Goal: Task Accomplishment & Management: Manage account settings

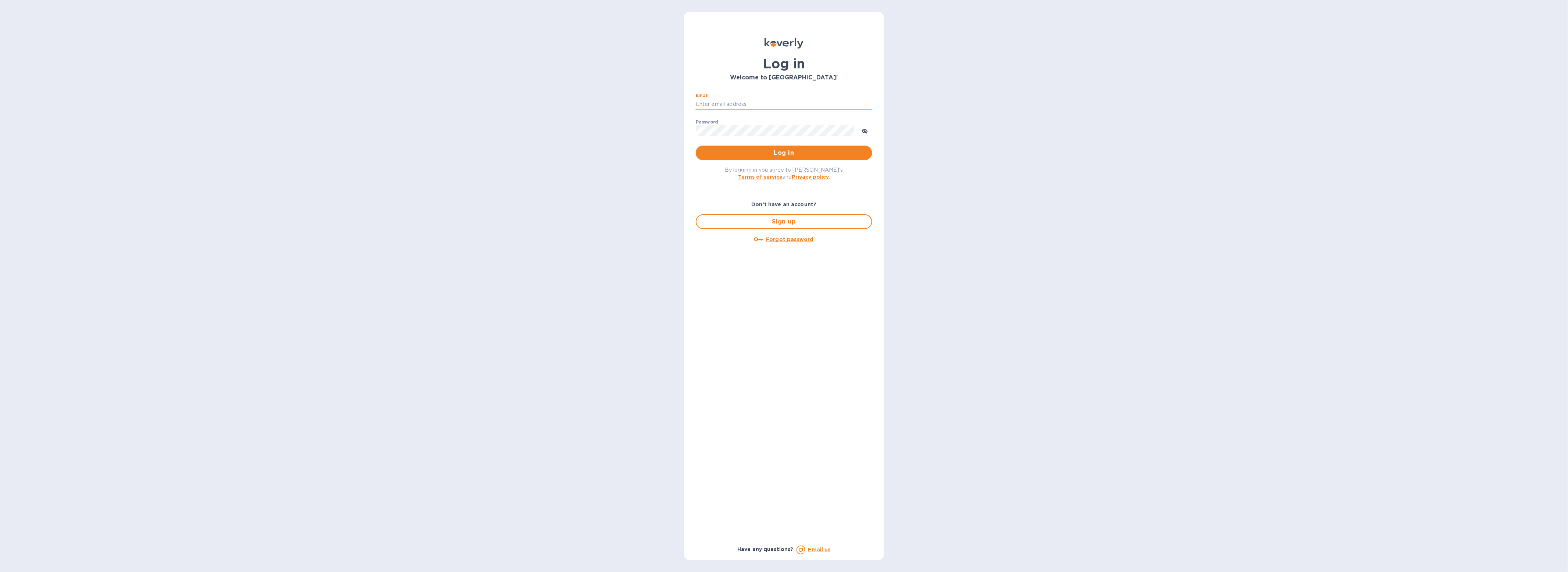
click at [766, 99] on input "Email" at bounding box center [784, 104] width 177 height 11
type input "[EMAIL_ADDRESS][DOMAIN_NAME]"
click at [724, 148] on span "Log in" at bounding box center [784, 153] width 165 height 9
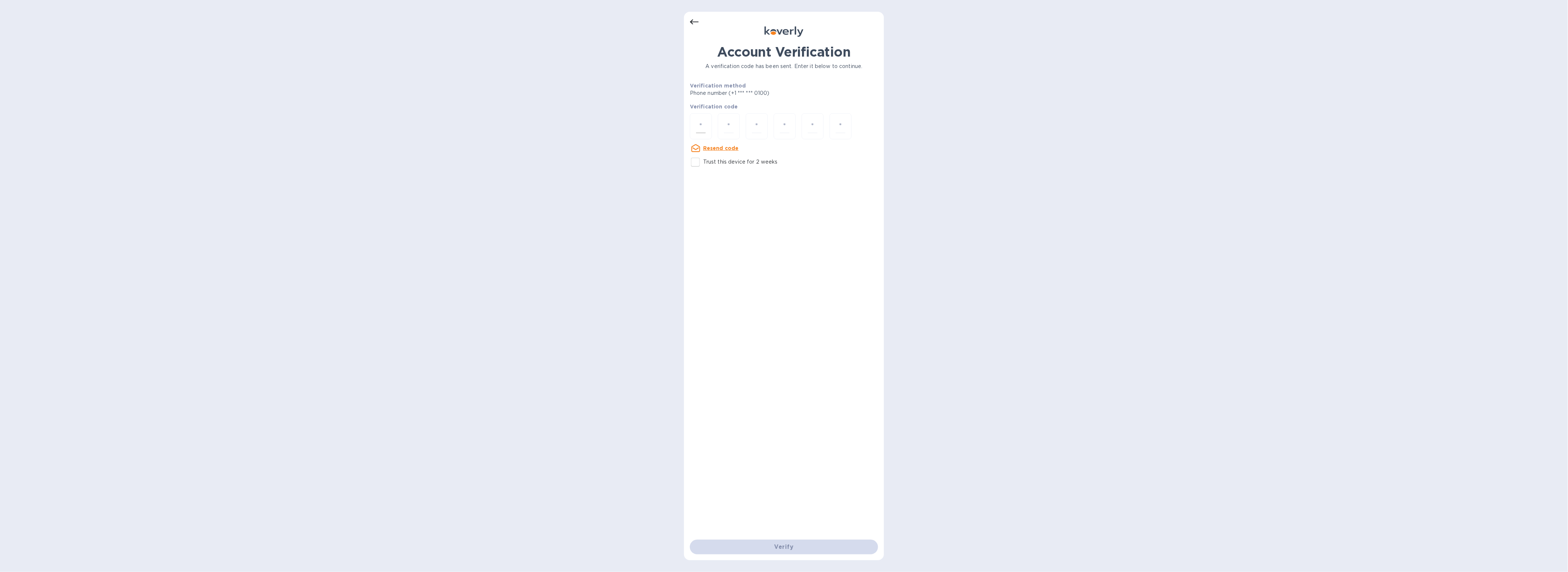
click at [710, 125] on div at bounding box center [701, 126] width 22 height 26
type input "4"
type input "6"
type input "3"
type input "6"
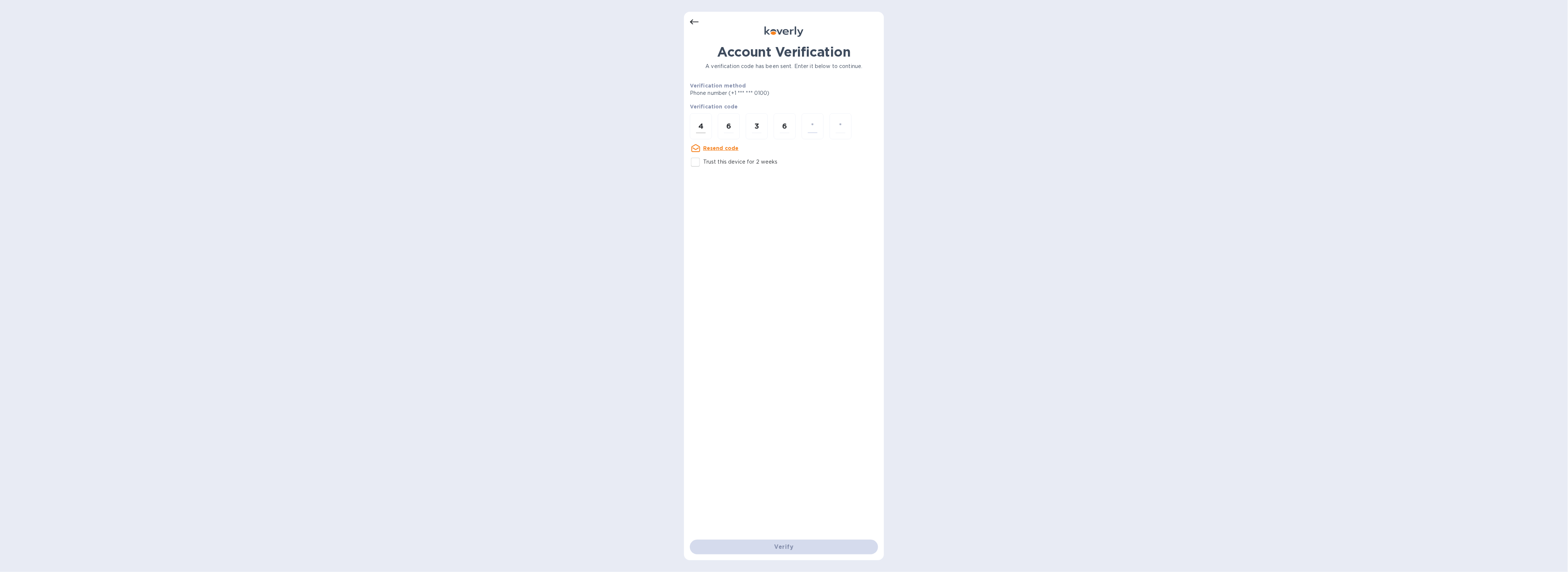
type input "1"
type input "5"
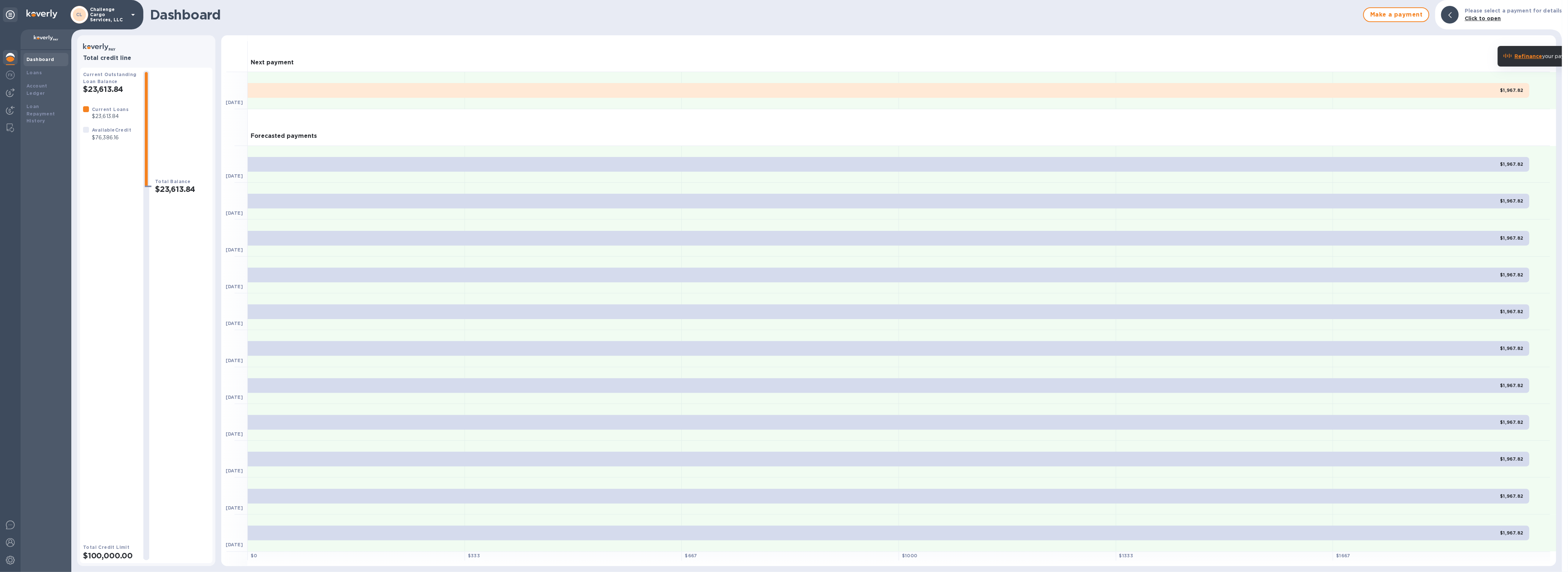
click at [131, 12] on icon at bounding box center [133, 15] width 9 height 9
click at [128, 101] on p "International Trinity Customs Brokers" at bounding box center [145, 104] width 93 height 15
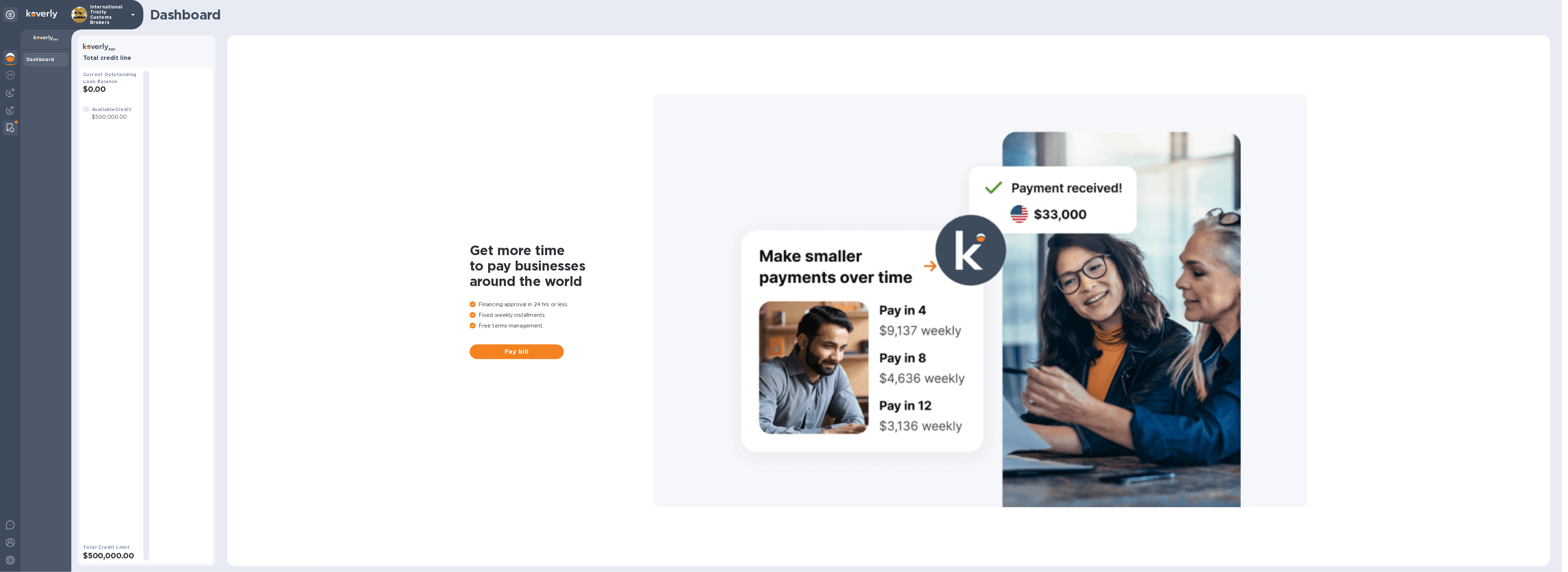
click at [13, 130] on img at bounding box center [10, 128] width 7 height 9
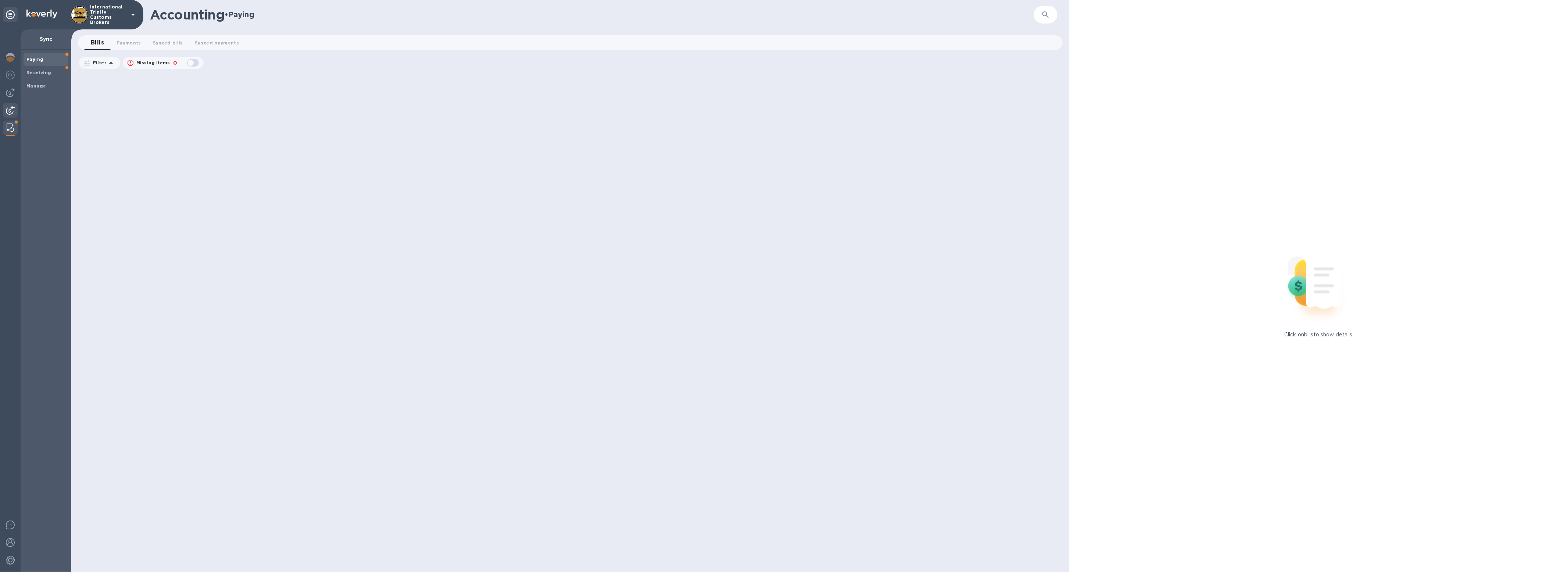
click at [4, 116] on div at bounding box center [10, 111] width 15 height 16
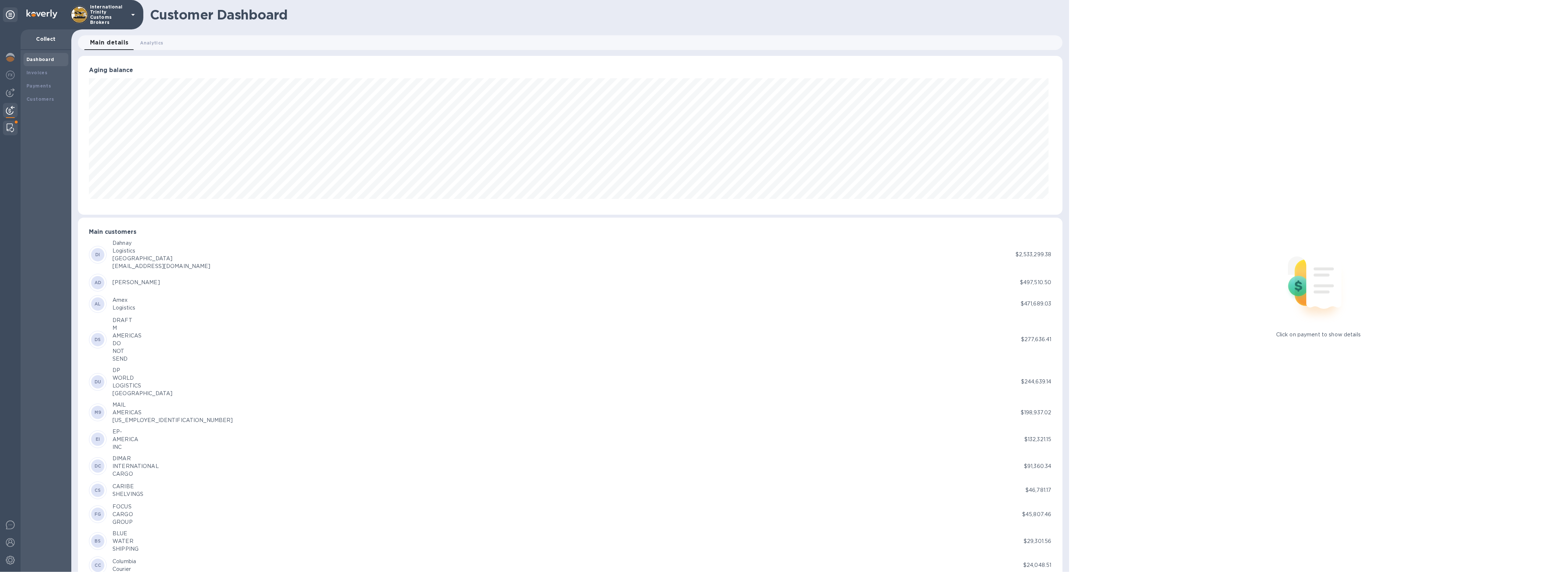
click at [17, 127] on div at bounding box center [10, 128] width 15 height 15
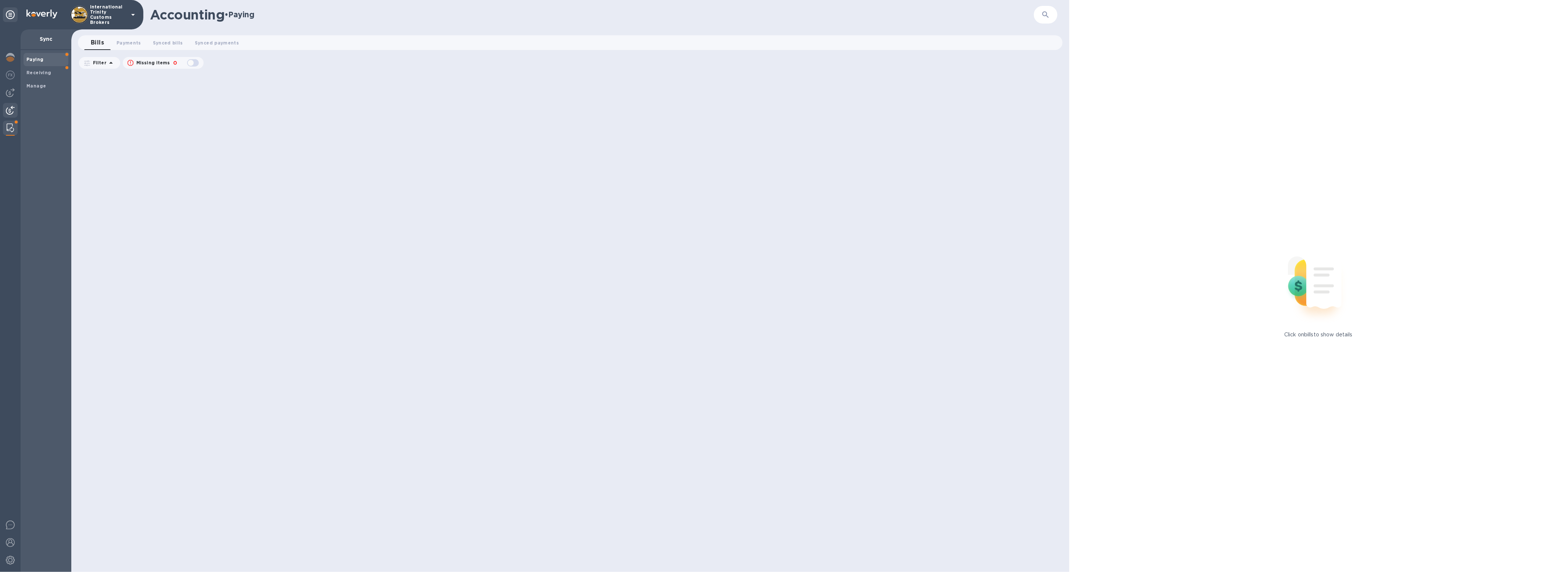
click at [10, 112] on img at bounding box center [10, 110] width 9 height 9
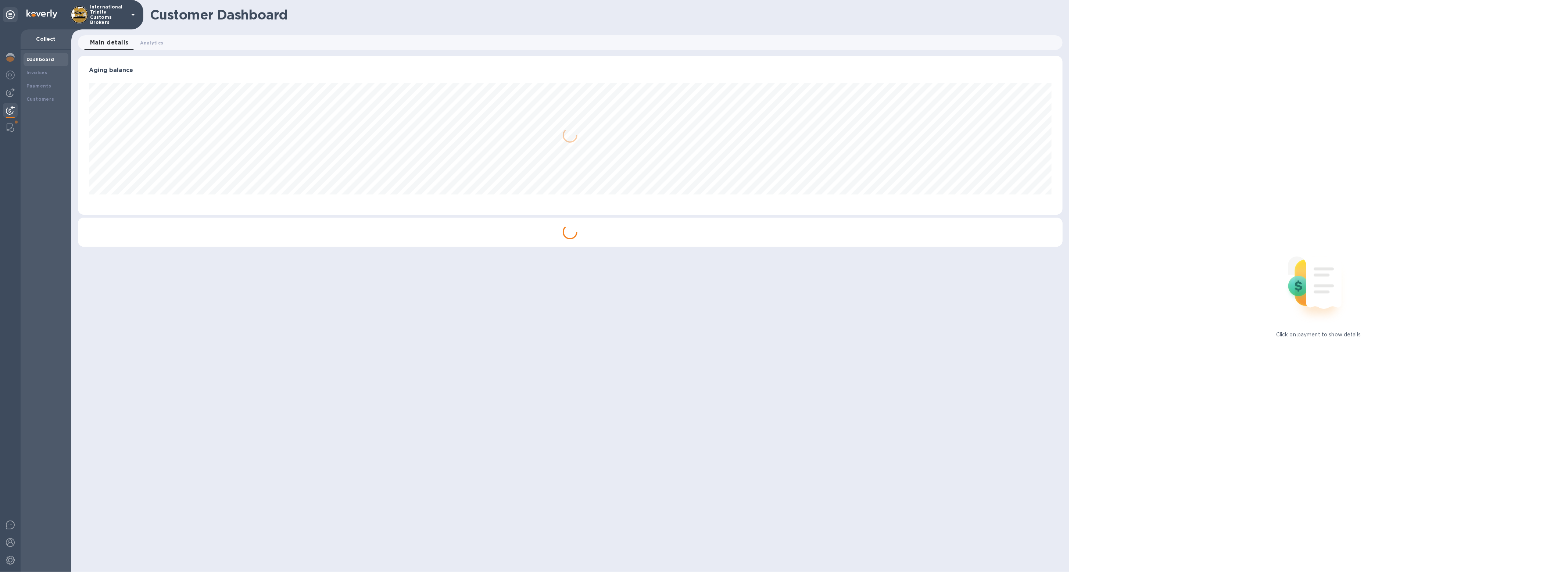
scroll to position [367287, 366575]
